Goal: Task Accomplishment & Management: Manage account settings

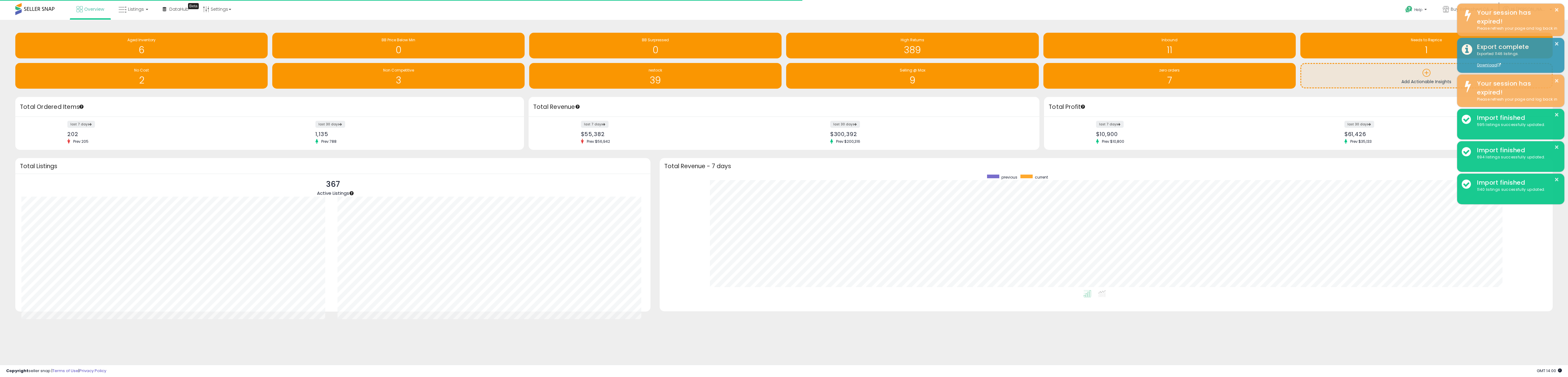
scroll to position [116, 881]
